Goal: Contribute content: Contribute content

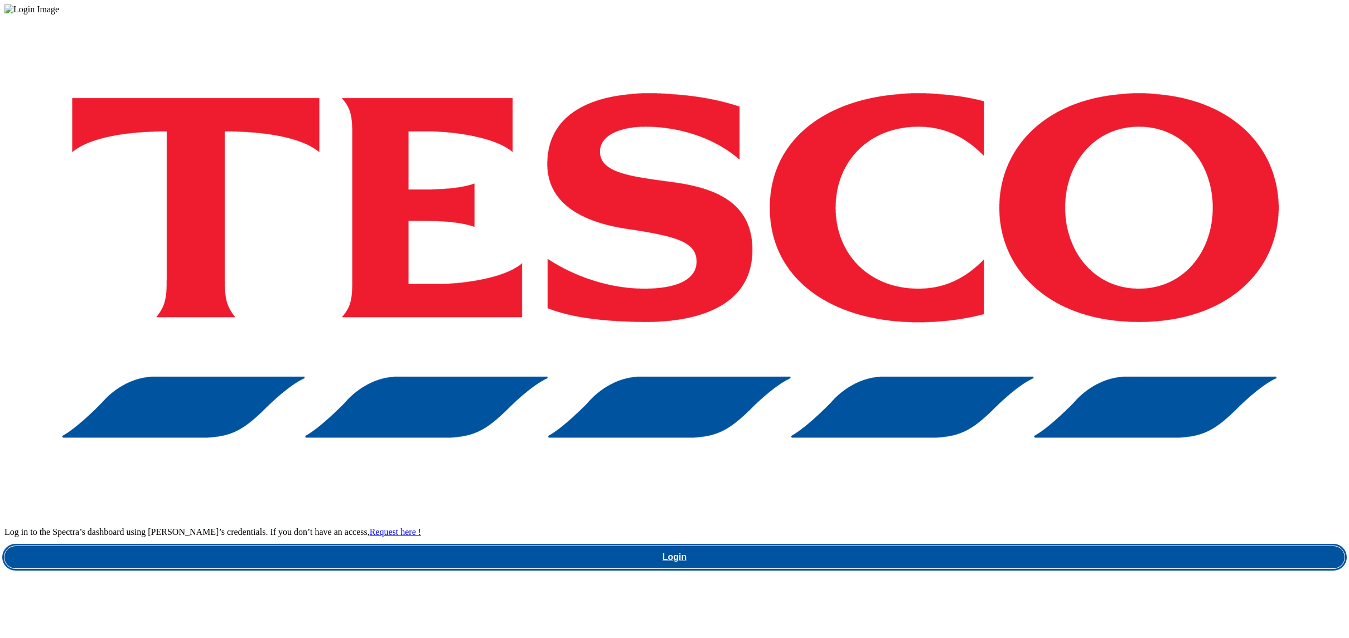
click at [973, 546] on link "Login" at bounding box center [674, 557] width 1340 height 22
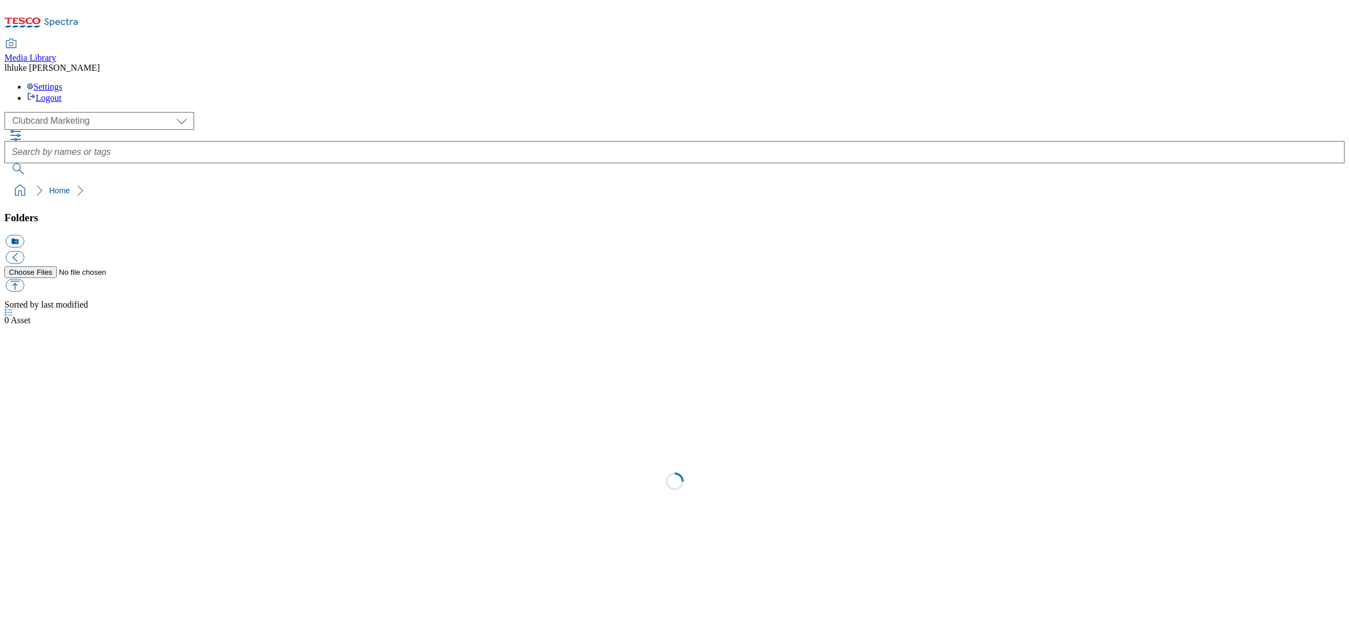
scroll to position [1, 0]
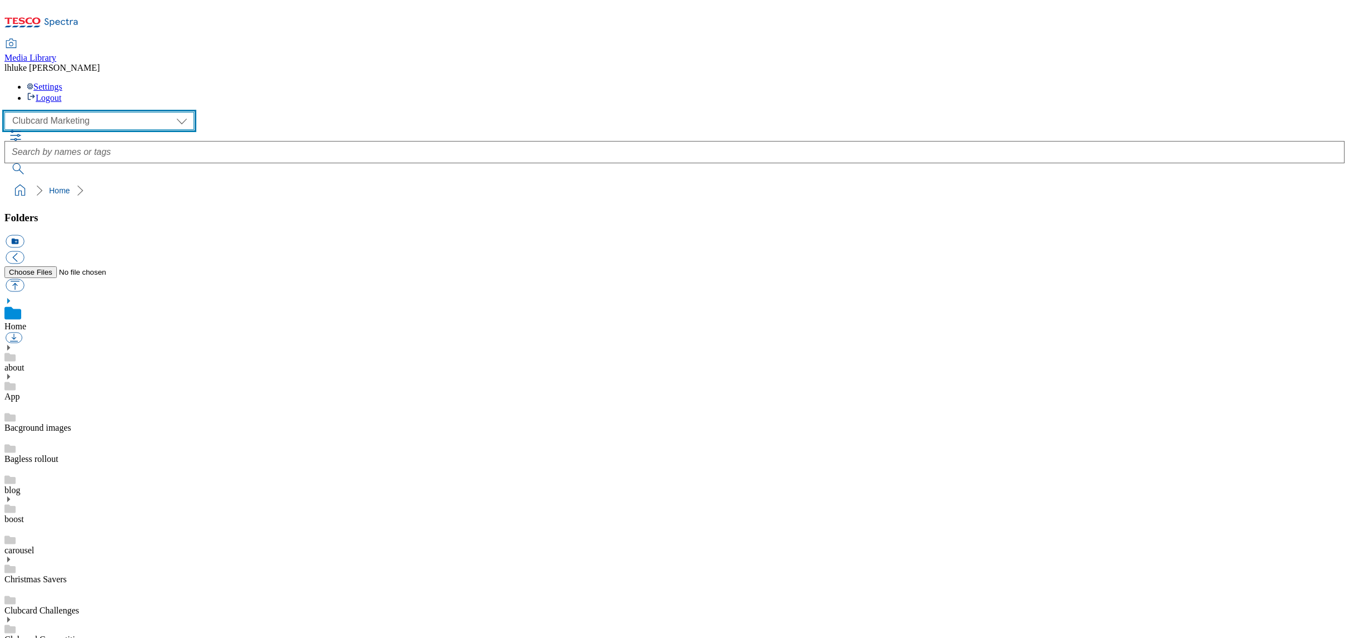
select select "flare-ghs-roi"
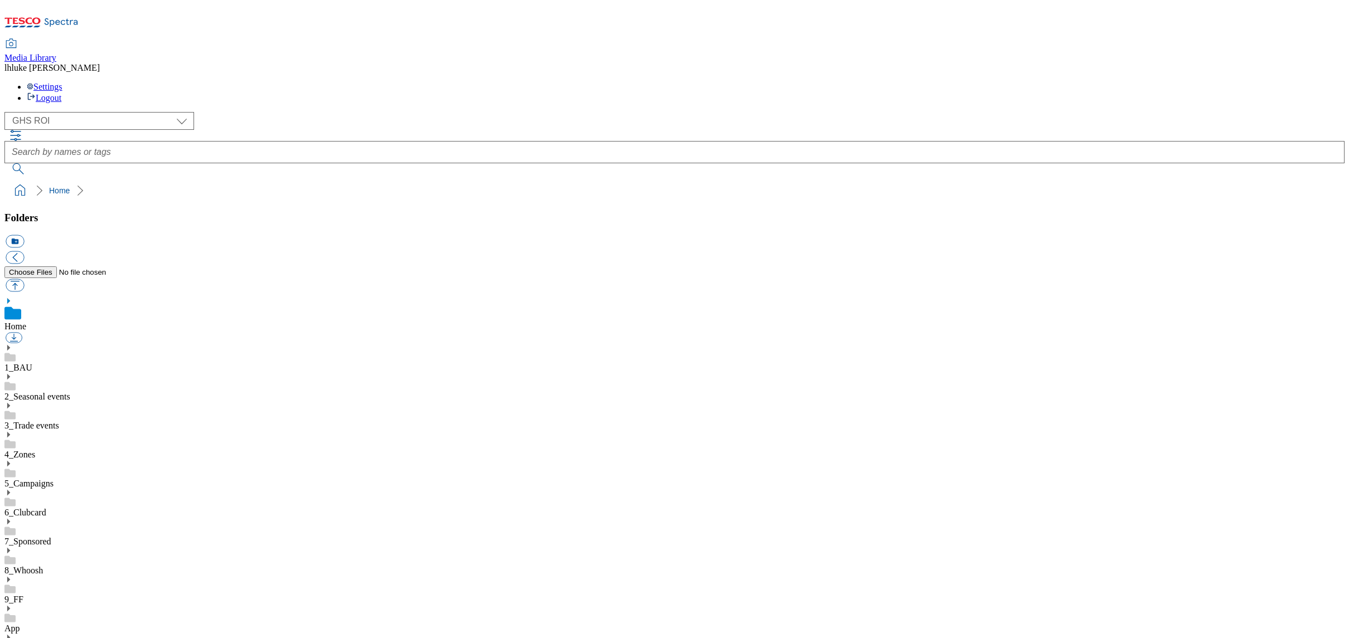
click at [12, 344] on icon at bounding box center [8, 348] width 8 height 8
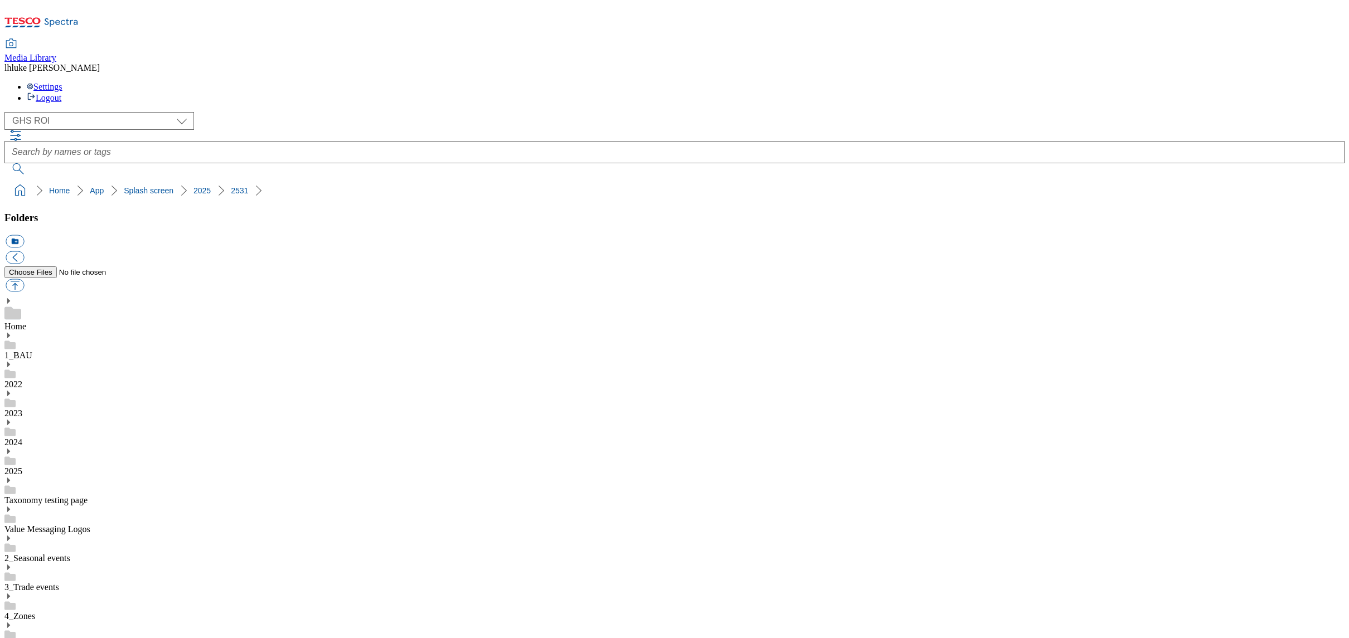
click at [24, 235] on button "icon_new_folder" at bounding box center [15, 241] width 18 height 13
type input "2532"
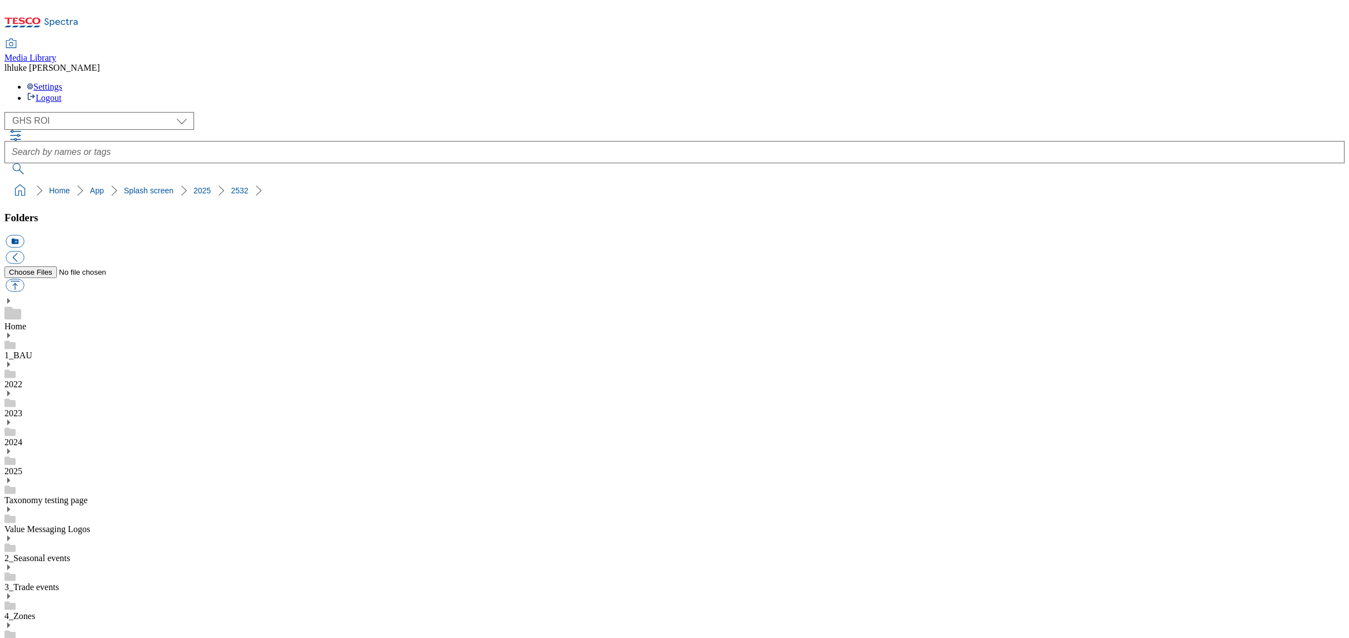
click at [24, 279] on button "button" at bounding box center [15, 285] width 18 height 13
type input "C:\fakepath\ROI_Splashscreen_Mobile_Fried_Egg.jpg"
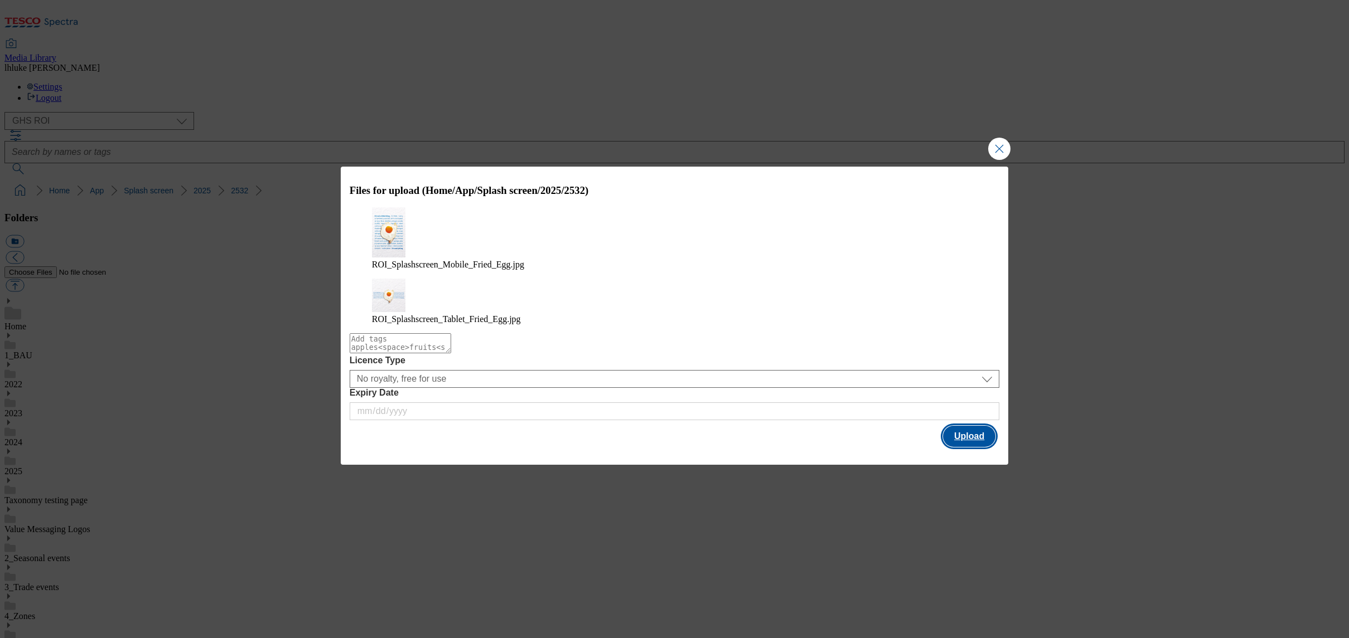
click at [970, 426] on button "Upload" at bounding box center [969, 436] width 52 height 21
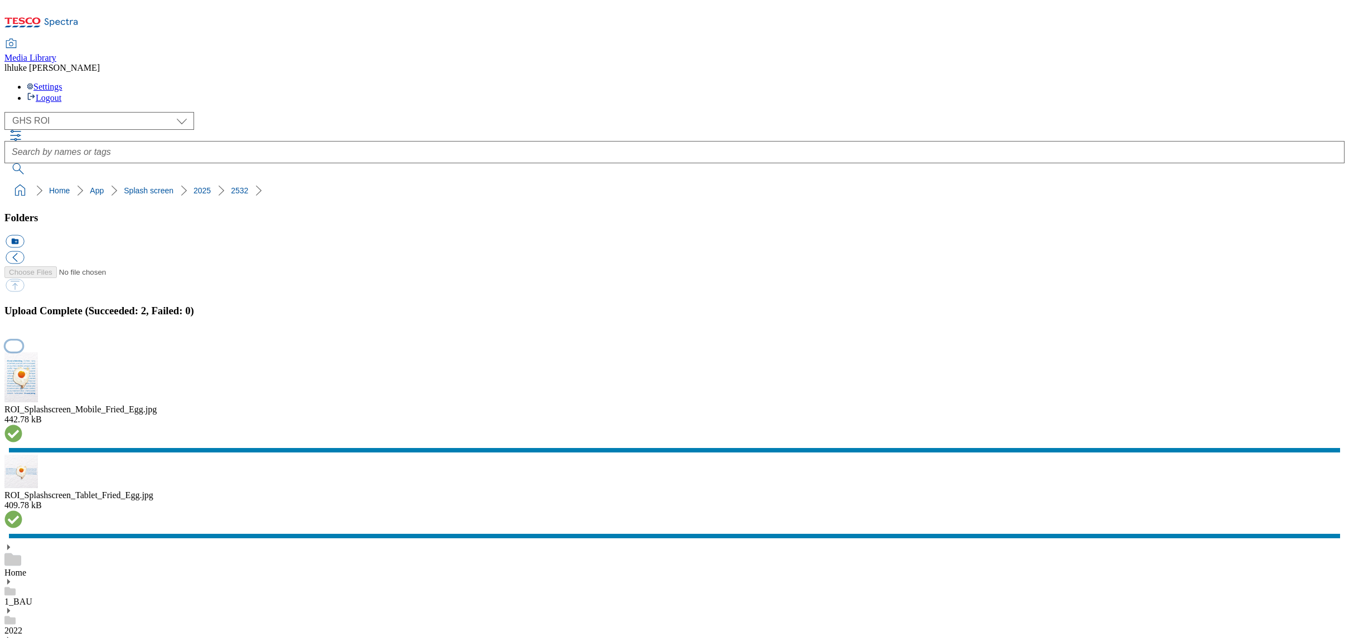
click at [22, 351] on button "button" at bounding box center [14, 346] width 17 height 11
